Goal: Find specific page/section: Find specific page/section

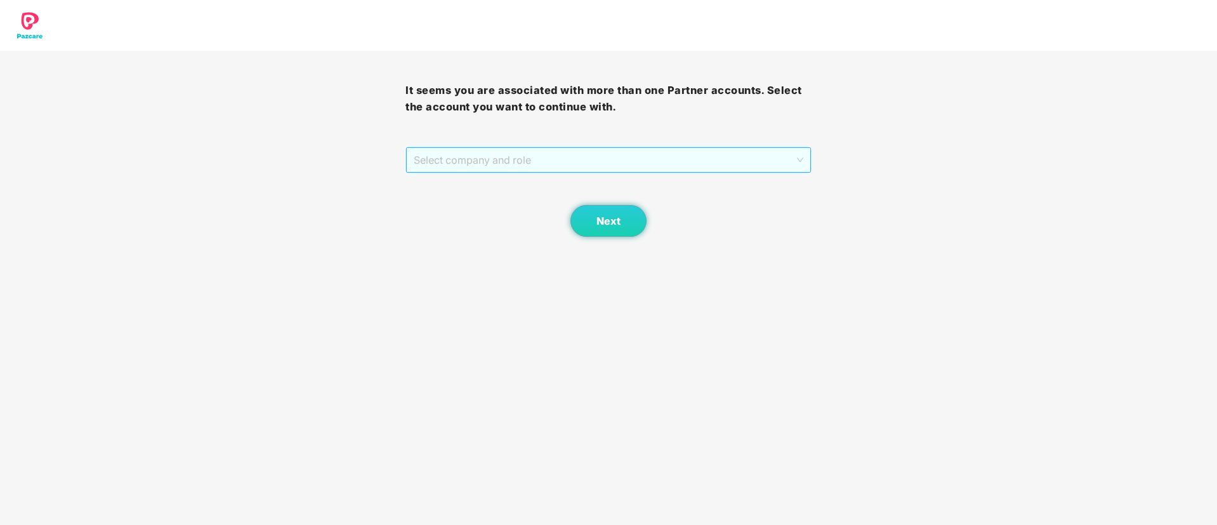
click at [524, 168] on span "Select company and role" at bounding box center [608, 160] width 389 height 24
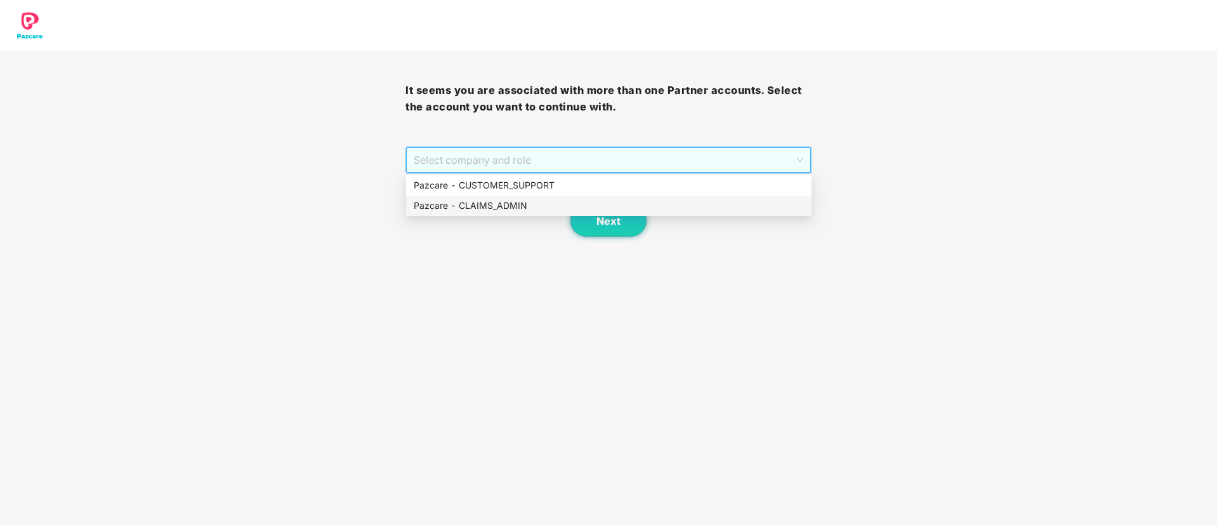
click at [502, 215] on div "Pazcare - CLAIMS_ADMIN" at bounding box center [609, 206] width 406 height 20
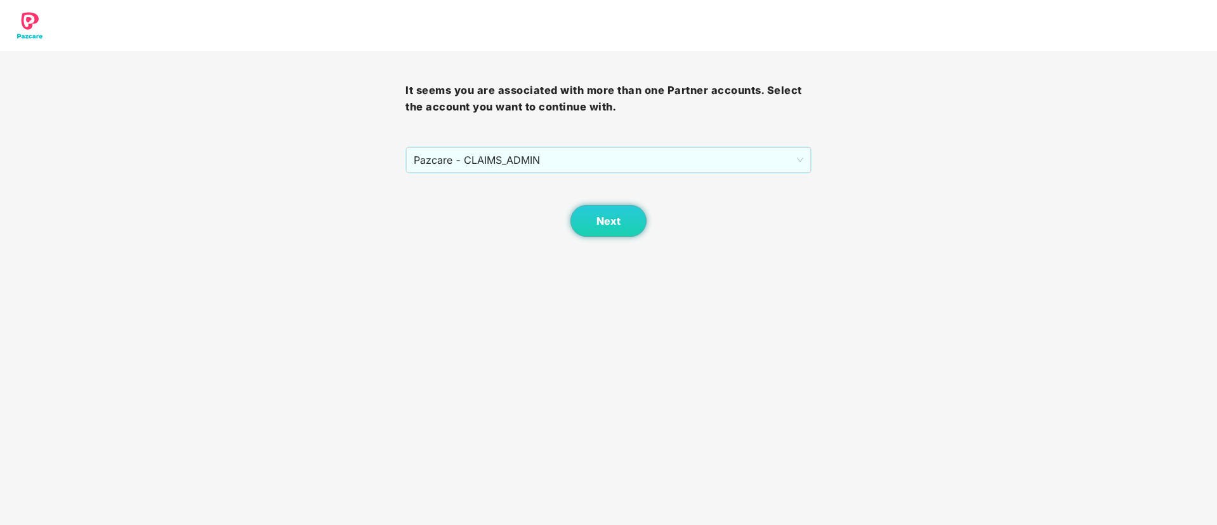
click at [603, 239] on body "It seems you are associated with more than one Partner accounts. Select the acc…" at bounding box center [608, 262] width 1217 height 525
click at [610, 222] on span "Next" at bounding box center [609, 221] width 24 height 12
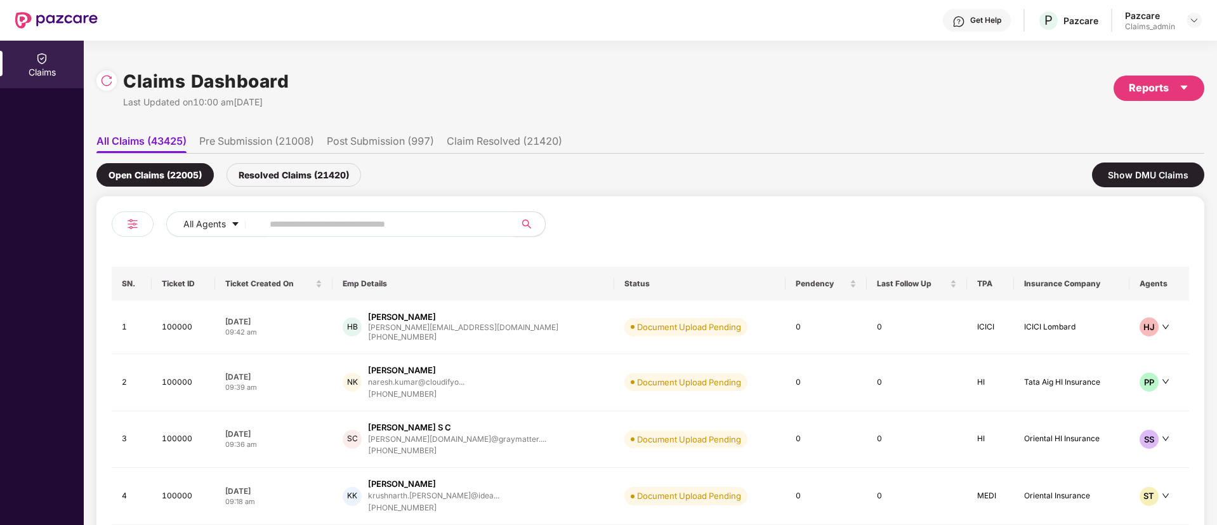
click at [765, 91] on div "Claims Dashboard Last Updated on 10:00 am[DATE] Reports" at bounding box center [650, 88] width 1108 height 67
